Goal: Transaction & Acquisition: Purchase product/service

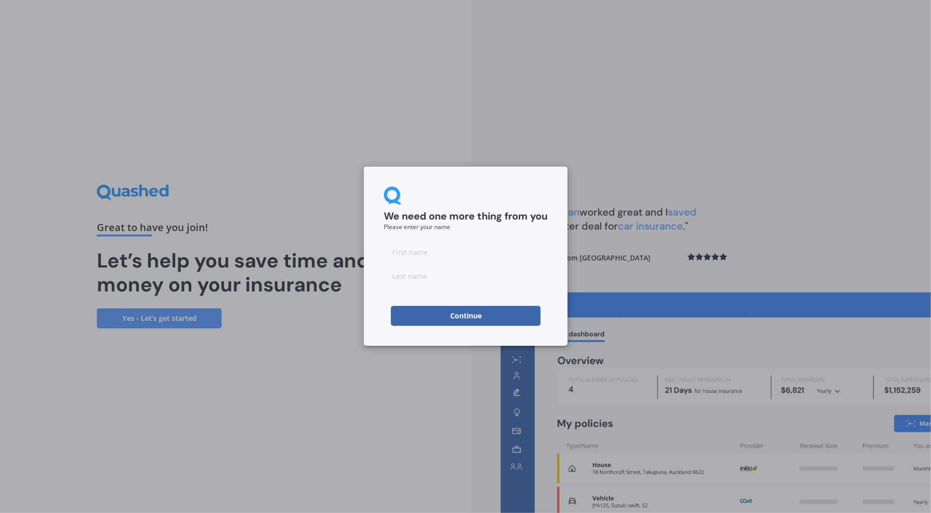
click at [426, 256] on input at bounding box center [466, 252] width 164 height 20
type input "[PERSON_NAME]"
click at [425, 276] on input at bounding box center [466, 276] width 164 height 20
type input "[PERSON_NAME]"
click at [462, 313] on button "Continue" at bounding box center [466, 316] width 150 height 20
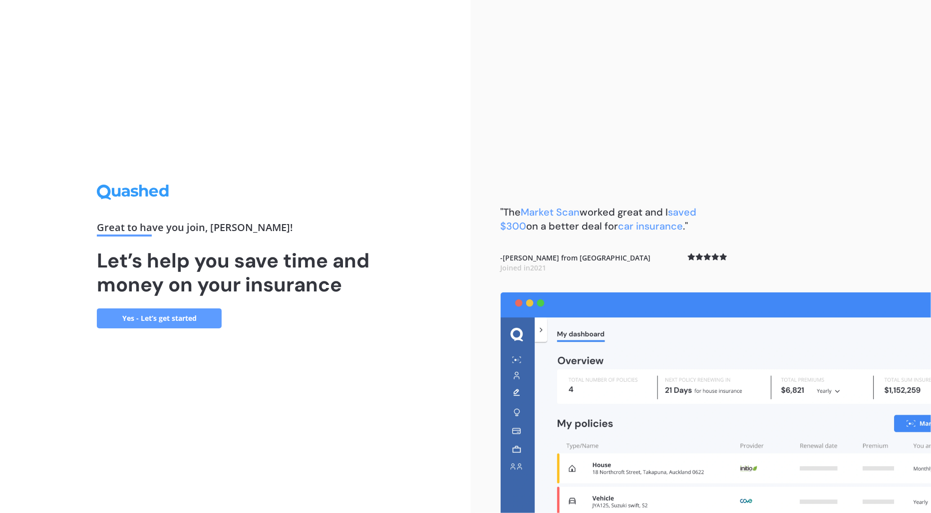
click at [150, 320] on link "Yes - Let’s get started" at bounding box center [159, 319] width 125 height 20
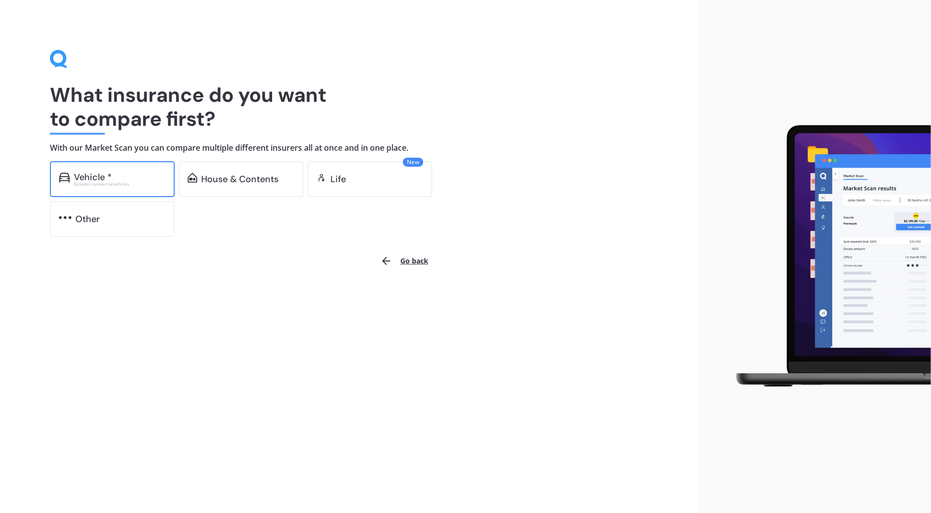
click at [116, 185] on div "Excludes commercial vehicles" at bounding box center [120, 184] width 92 height 4
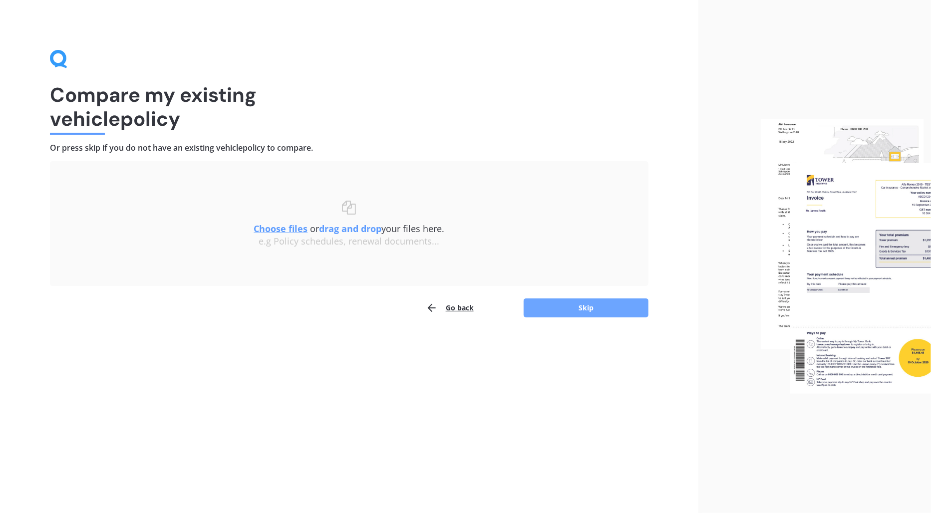
click at [572, 307] on button "Skip" at bounding box center [586, 308] width 125 height 19
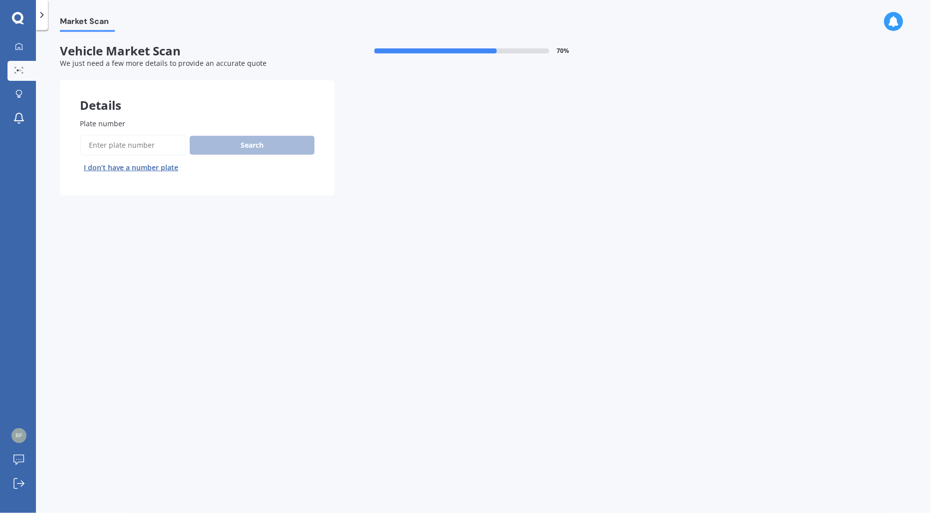
click at [120, 144] on input "Plate number" at bounding box center [133, 145] width 106 height 21
paste input "HTA91"
type input "HTA91"
click at [240, 147] on button "Search" at bounding box center [252, 145] width 125 height 19
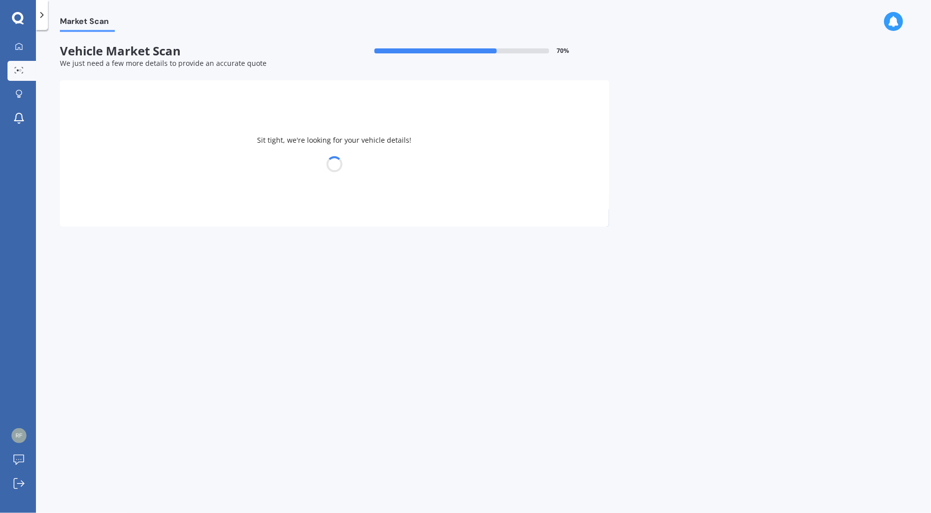
select select "PEUGEOT"
select select "508"
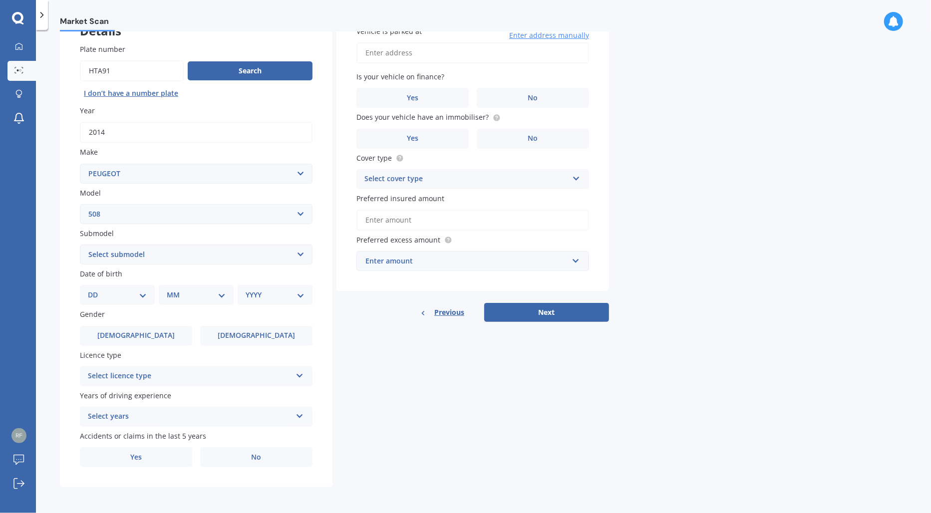
scroll to position [76, 0]
click at [164, 255] on select "Select submodel (All)" at bounding box center [196, 255] width 233 height 20
select select "(ALL)"
click at [80, 245] on select "Select submodel (All)" at bounding box center [196, 255] width 233 height 20
click at [137, 294] on select "DD 01 02 03 04 05 06 07 08 09 10 11 12 13 14 15 16 17 18 19 20 21 22 23 24 25 2…" at bounding box center [117, 295] width 59 height 11
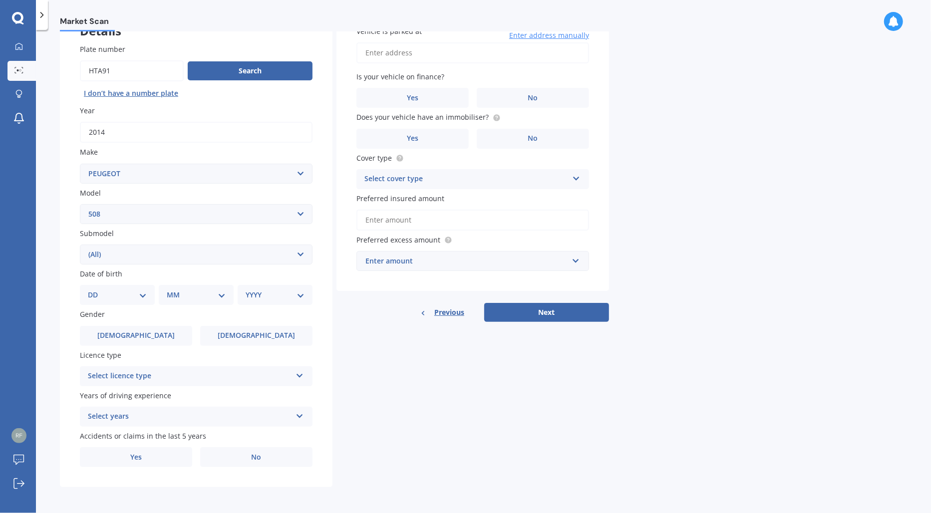
select select "14"
click at [96, 290] on select "DD 01 02 03 04 05 06 07 08 09 10 11 12 13 14 15 16 17 18 19 20 21 22 23 24 25 2…" at bounding box center [117, 295] width 59 height 11
click at [191, 293] on select "MM 01 02 03 04 05 06 07 08 09 10 11 12" at bounding box center [198, 295] width 55 height 11
select select "05"
click at [171, 290] on select "MM 01 02 03 04 05 06 07 08 09 10 11 12" at bounding box center [198, 295] width 55 height 11
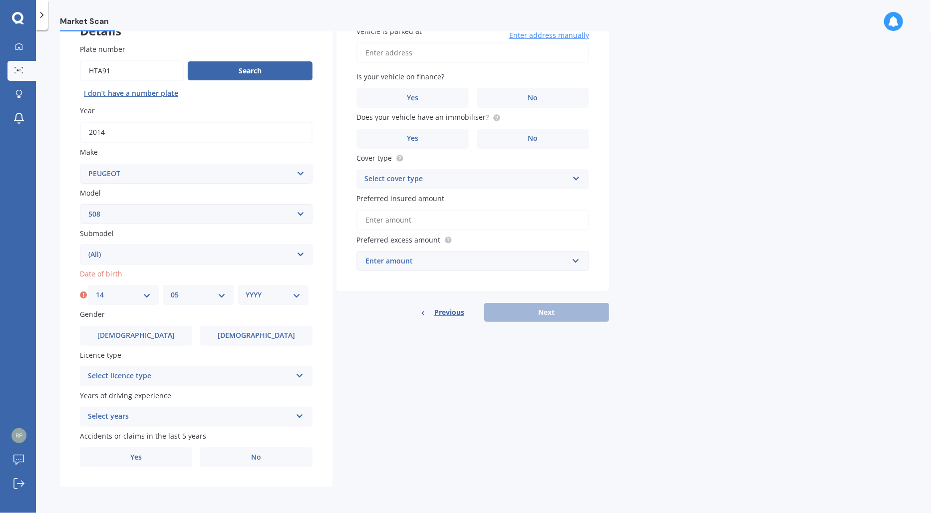
click at [255, 293] on select "YYYY 2025 2024 2023 2022 2021 2020 2019 2018 2017 2016 2015 2014 2013 2012 2011…" at bounding box center [273, 295] width 55 height 11
select select "1978"
click at [246, 290] on select "YYYY 2025 2024 2023 2022 2021 2020 2019 2018 2017 2016 2015 2014 2013 2012 2011…" at bounding box center [273, 295] width 55 height 11
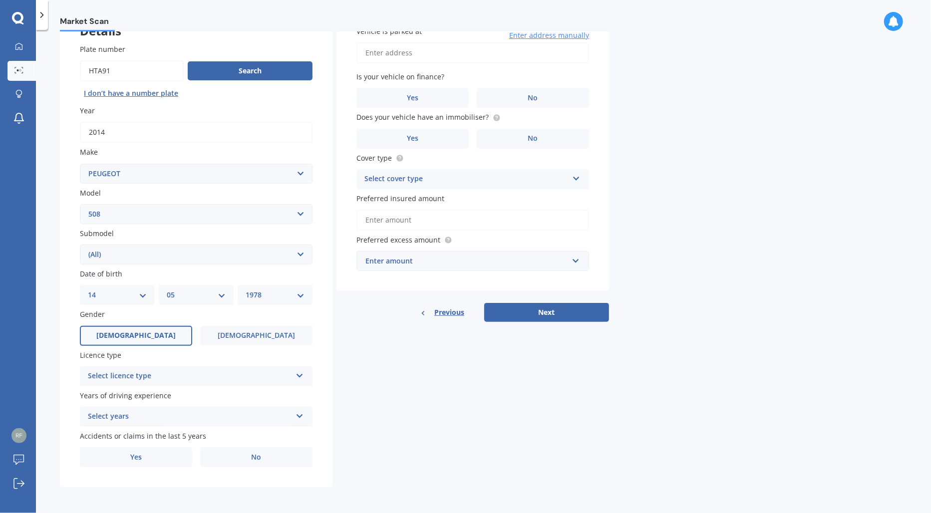
click at [150, 335] on label "[DEMOGRAPHIC_DATA]" at bounding box center [136, 336] width 112 height 20
click at [0, 0] on input "[DEMOGRAPHIC_DATA]" at bounding box center [0, 0] width 0 height 0
click at [188, 373] on div "Select licence type" at bounding box center [190, 376] width 204 height 12
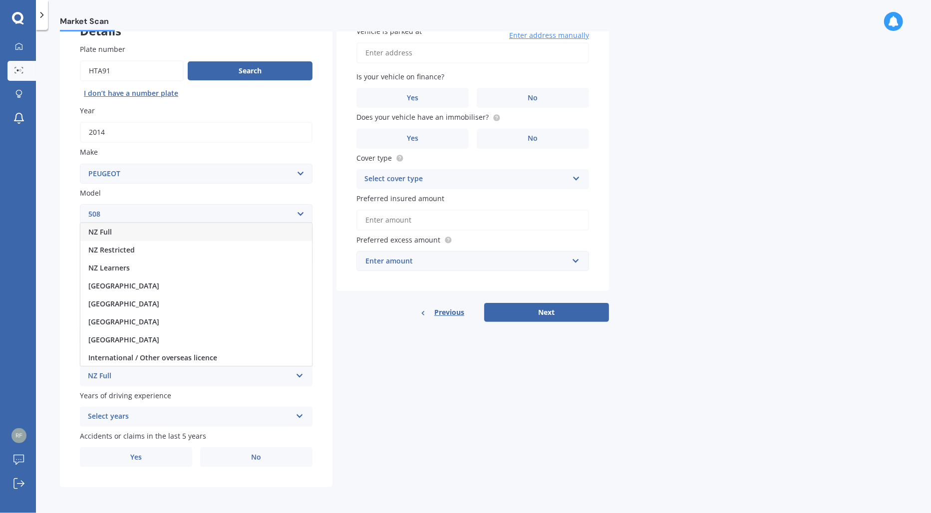
click at [162, 232] on div "NZ Full" at bounding box center [196, 232] width 232 height 18
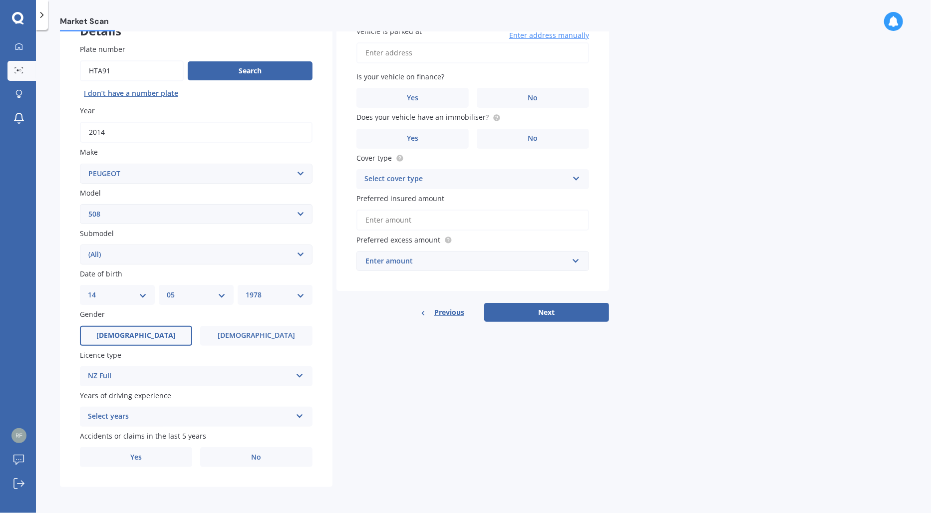
click at [216, 418] on div "Select years" at bounding box center [190, 417] width 204 height 12
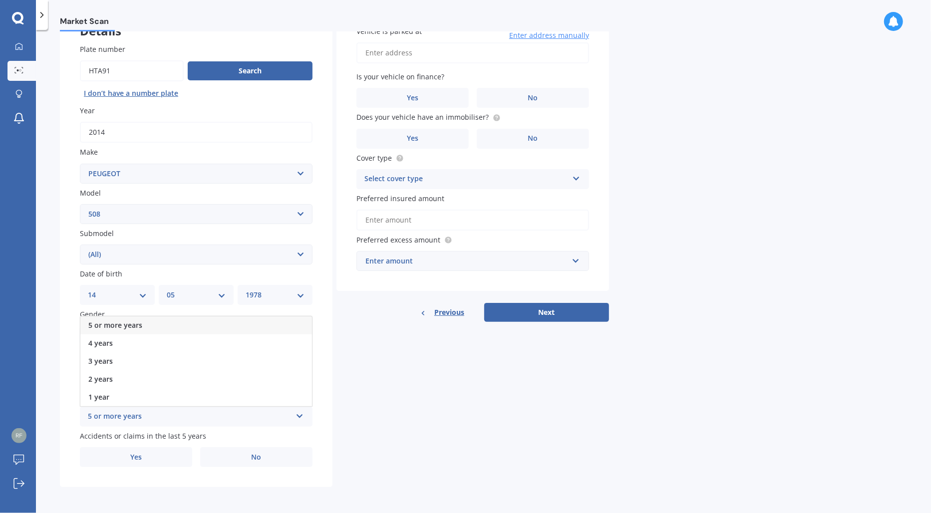
click at [201, 324] on div "5 or more years" at bounding box center [196, 326] width 232 height 18
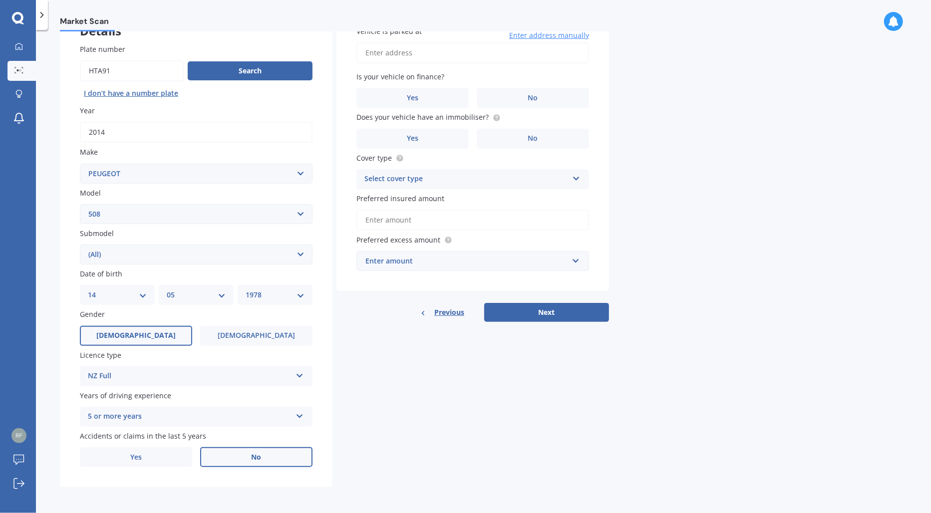
click at [264, 456] on label "No" at bounding box center [256, 457] width 112 height 20
click at [0, 0] on input "No" at bounding box center [0, 0] width 0 height 0
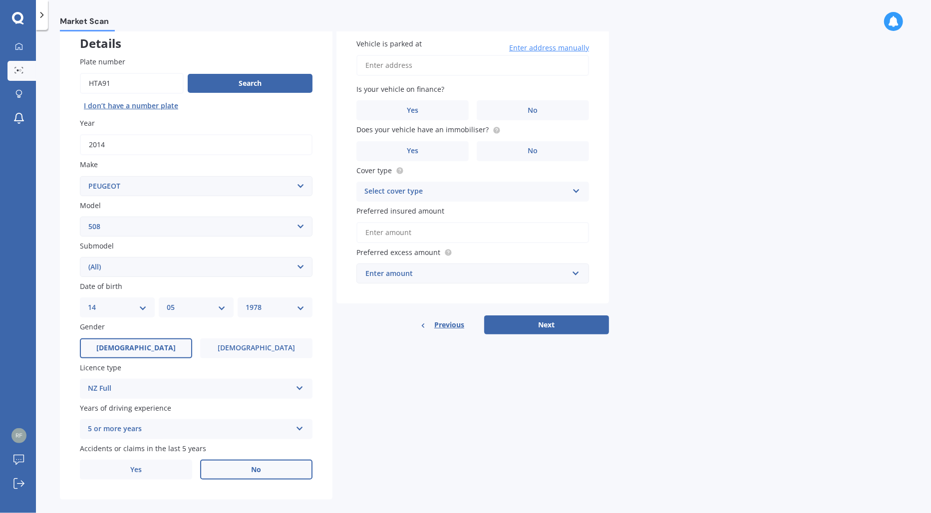
scroll to position [0, 0]
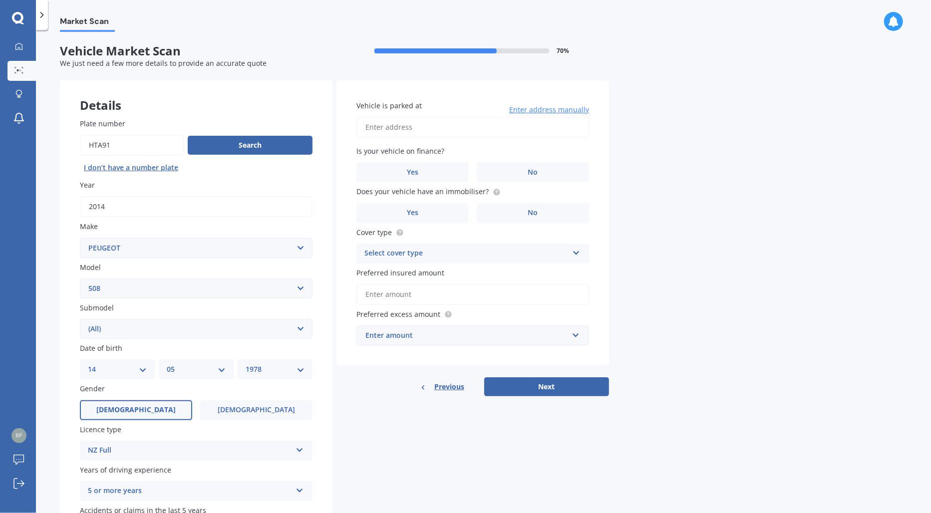
click at [461, 130] on input "Vehicle is parked at" at bounding box center [473, 127] width 233 height 21
type input "[STREET_ADDRESS]"
click at [498, 178] on label "No" at bounding box center [533, 172] width 112 height 20
click at [0, 0] on input "No" at bounding box center [0, 0] width 0 height 0
click at [440, 214] on label "Yes" at bounding box center [413, 213] width 112 height 20
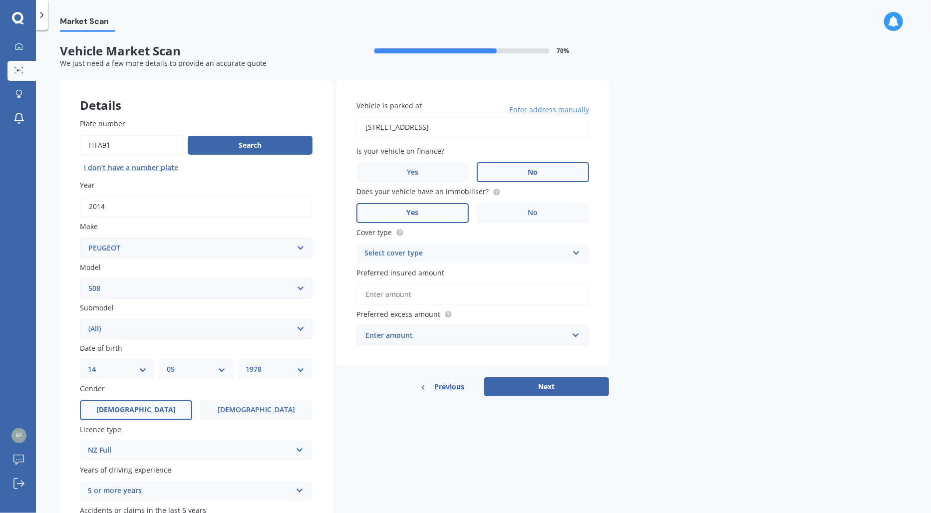
click at [0, 0] on input "Yes" at bounding box center [0, 0] width 0 height 0
click at [461, 253] on div "Select cover type" at bounding box center [467, 254] width 204 height 12
click at [459, 273] on div "Comprehensive" at bounding box center [473, 273] width 232 height 18
click at [580, 336] on input "text" at bounding box center [470, 335] width 224 height 19
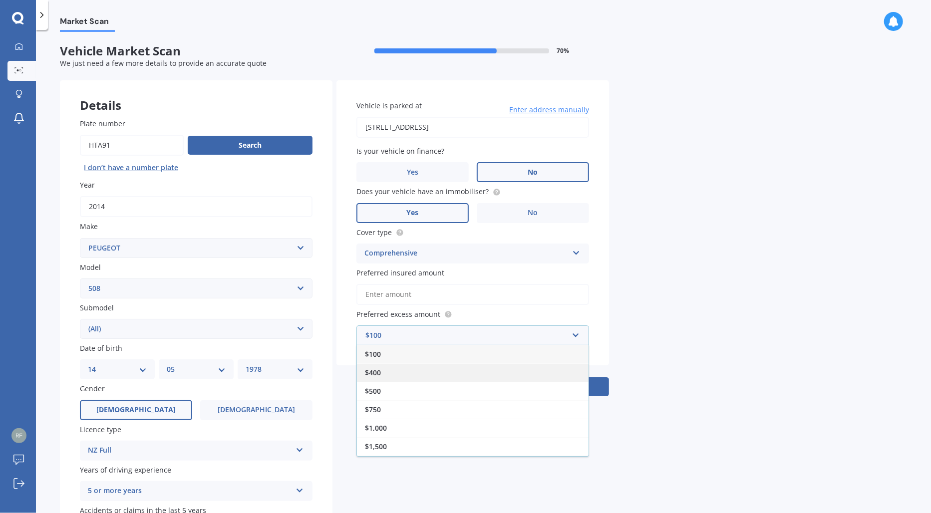
click at [455, 374] on div "$400" at bounding box center [473, 373] width 232 height 18
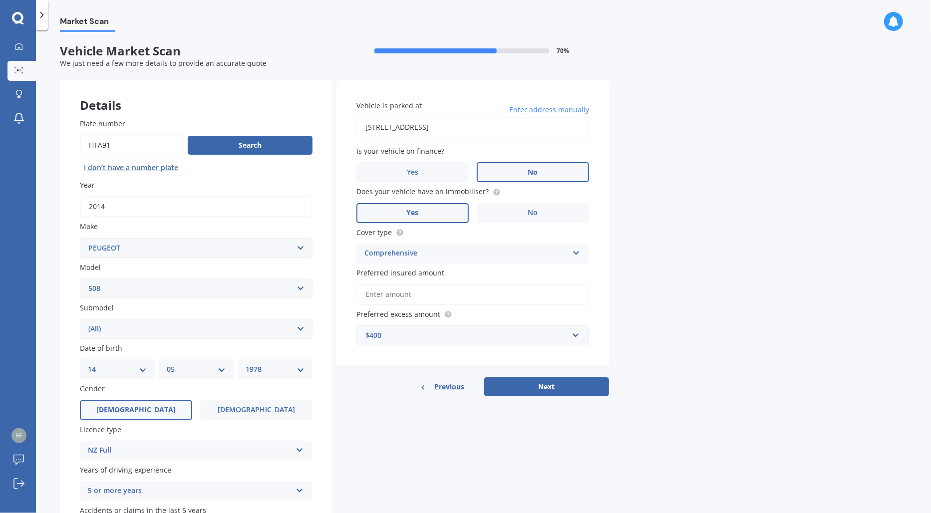
click at [456, 335] on div "$400" at bounding box center [467, 335] width 203 height 11
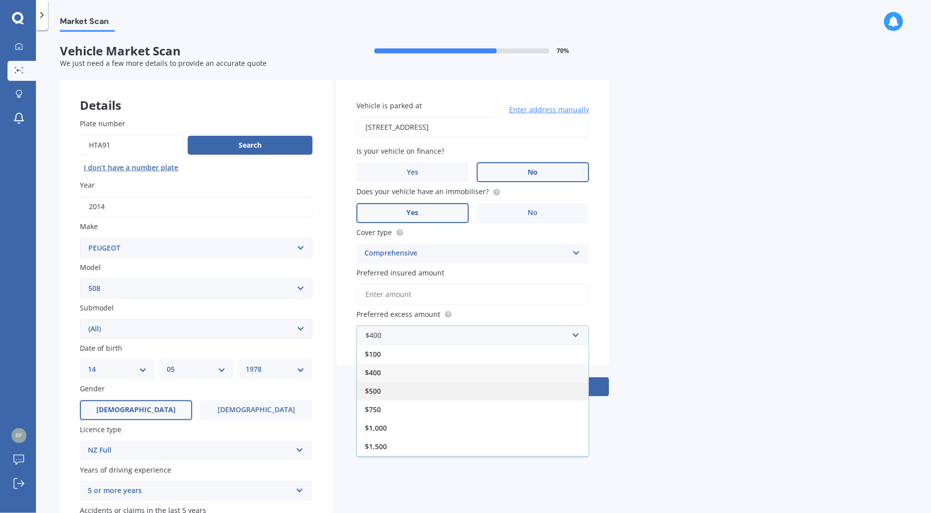
click at [438, 392] on div "$500" at bounding box center [473, 391] width 232 height 18
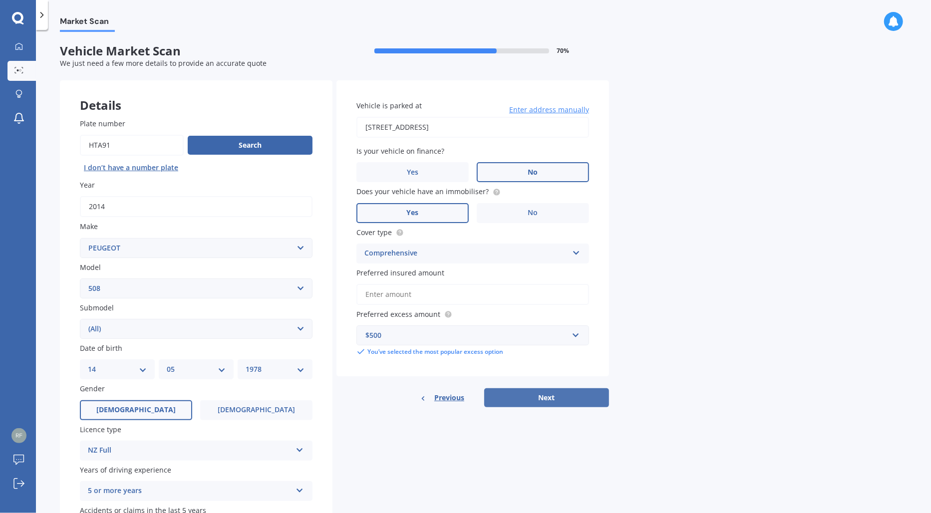
click at [542, 398] on button "Next" at bounding box center [546, 397] width 125 height 19
click at [425, 297] on input "Preferred insured amount" at bounding box center [473, 294] width 233 height 21
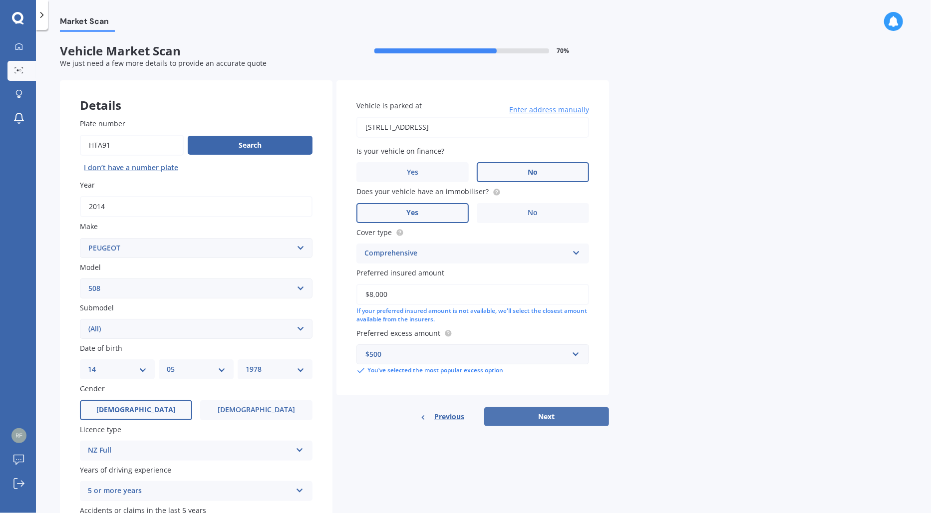
type input "$8,000"
click at [564, 414] on button "Next" at bounding box center [546, 416] width 125 height 19
select select "14"
select select "05"
select select "1978"
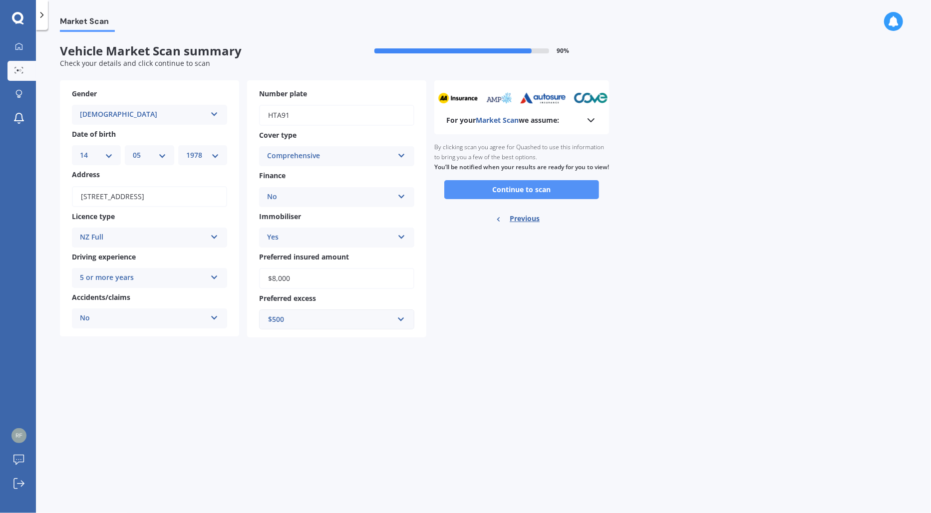
click at [527, 196] on button "Continue to scan" at bounding box center [521, 189] width 155 height 19
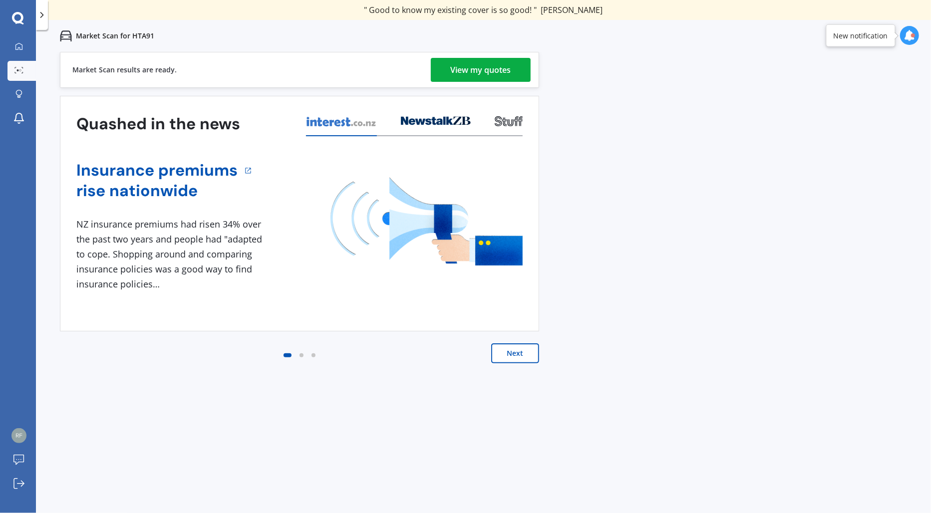
click at [488, 75] on div "View my quotes" at bounding box center [481, 70] width 60 height 24
